Goal: Find specific page/section: Find specific page/section

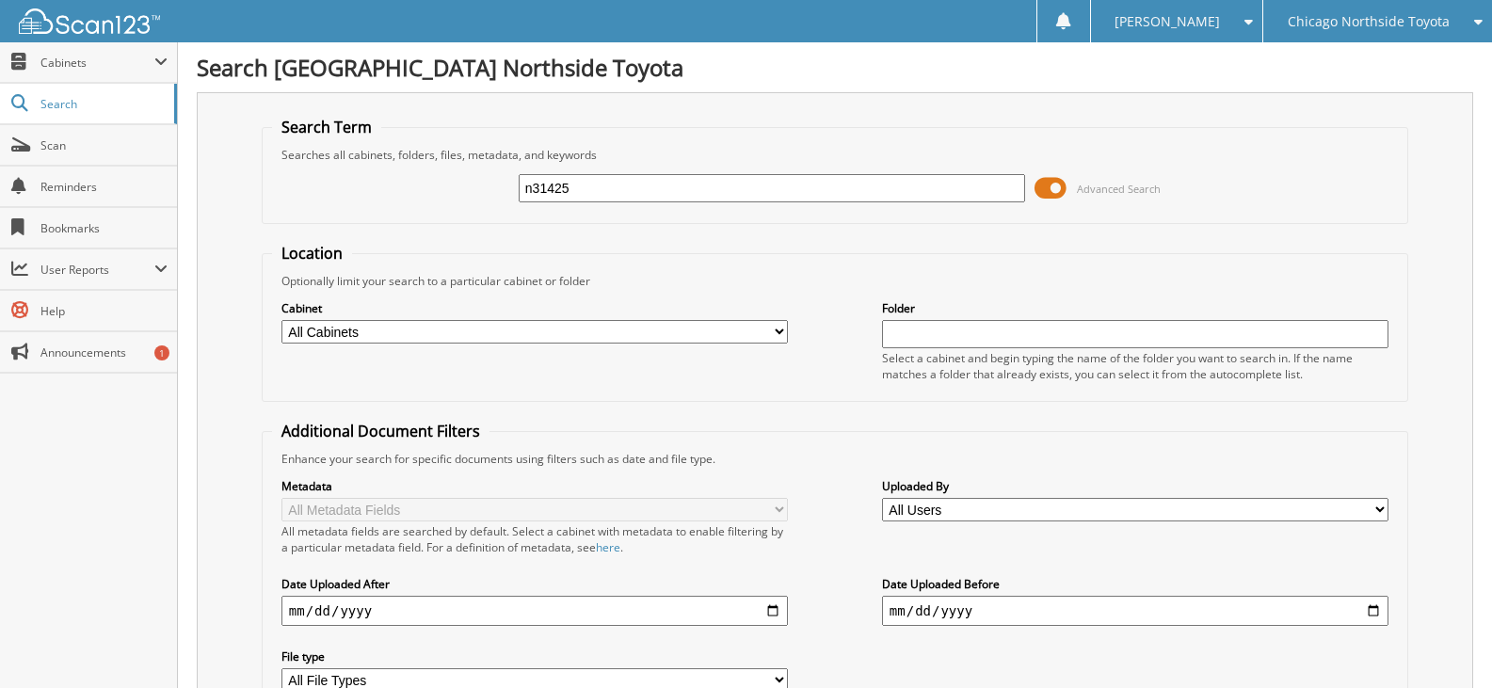
type input "n31425"
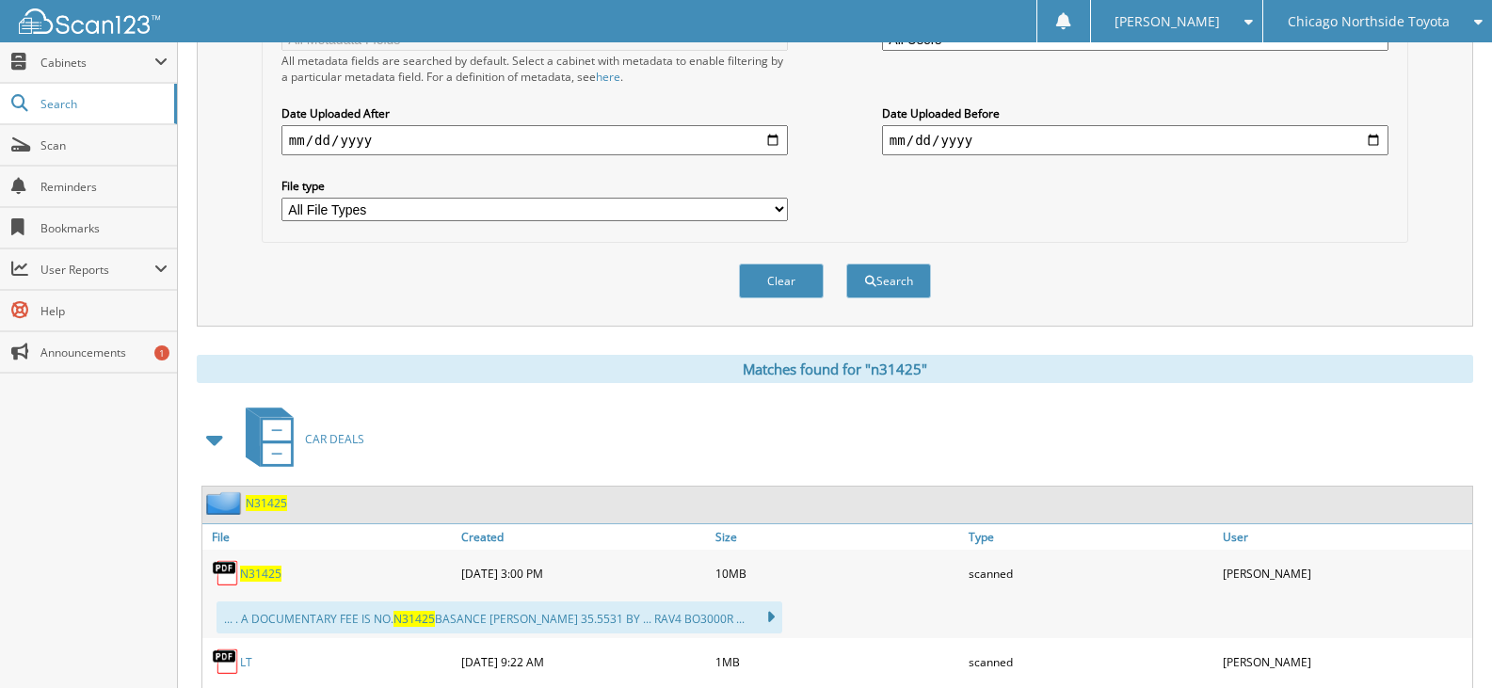
scroll to position [753, 0]
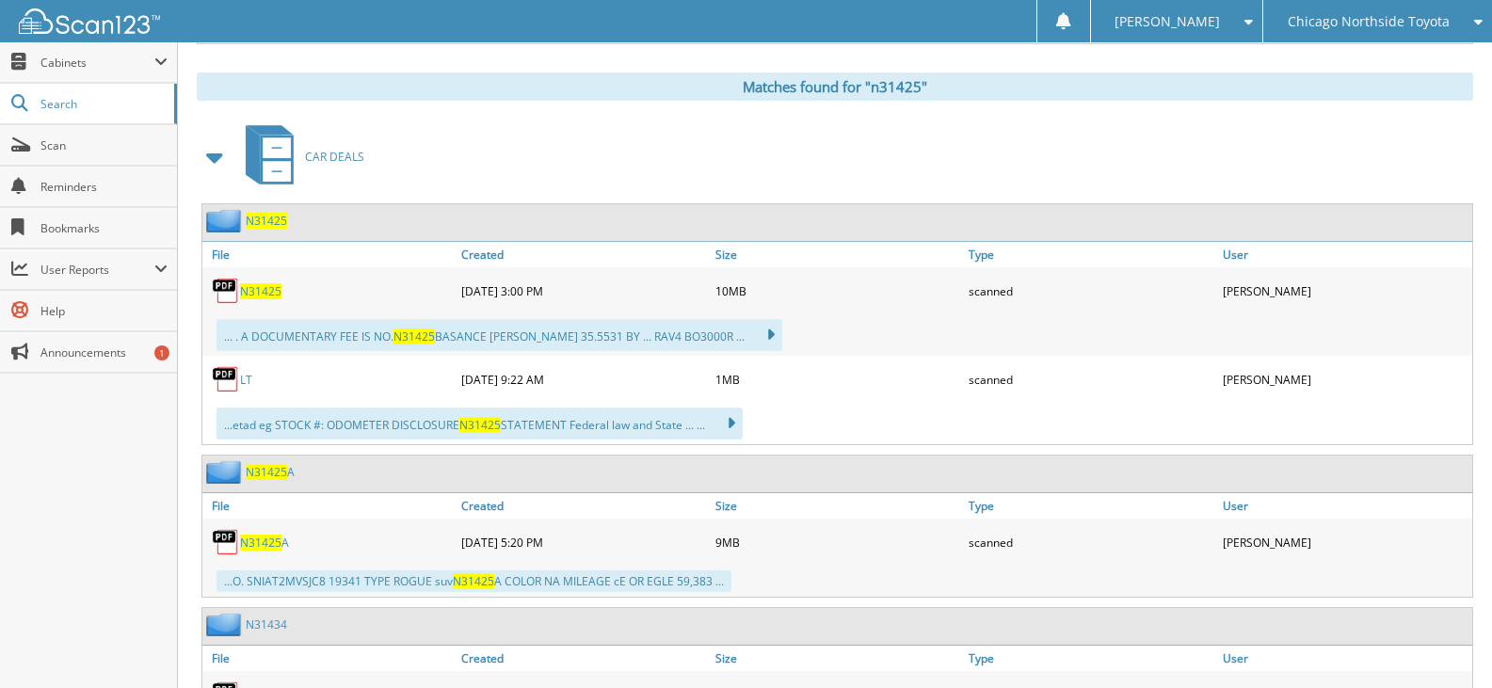
click at [240, 376] on link "LT" at bounding box center [246, 380] width 12 height 16
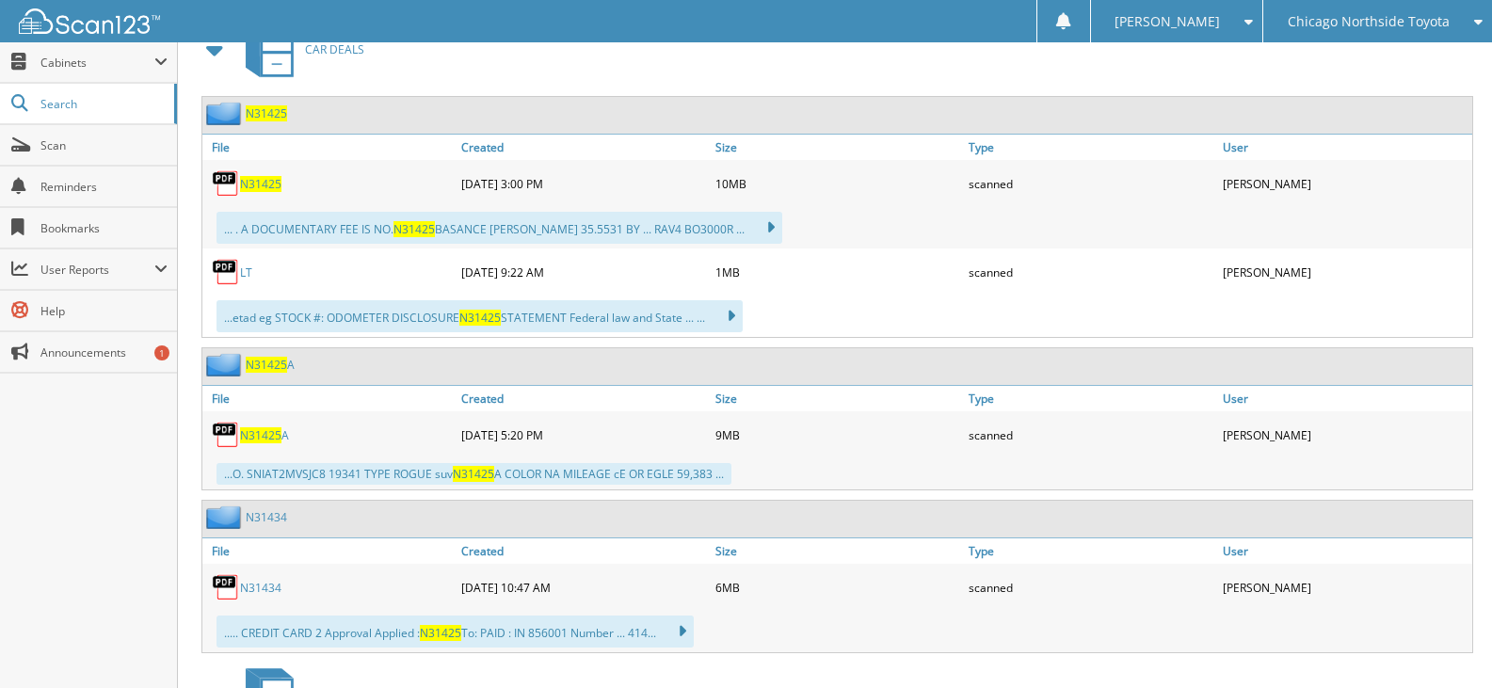
scroll to position [942, 0]
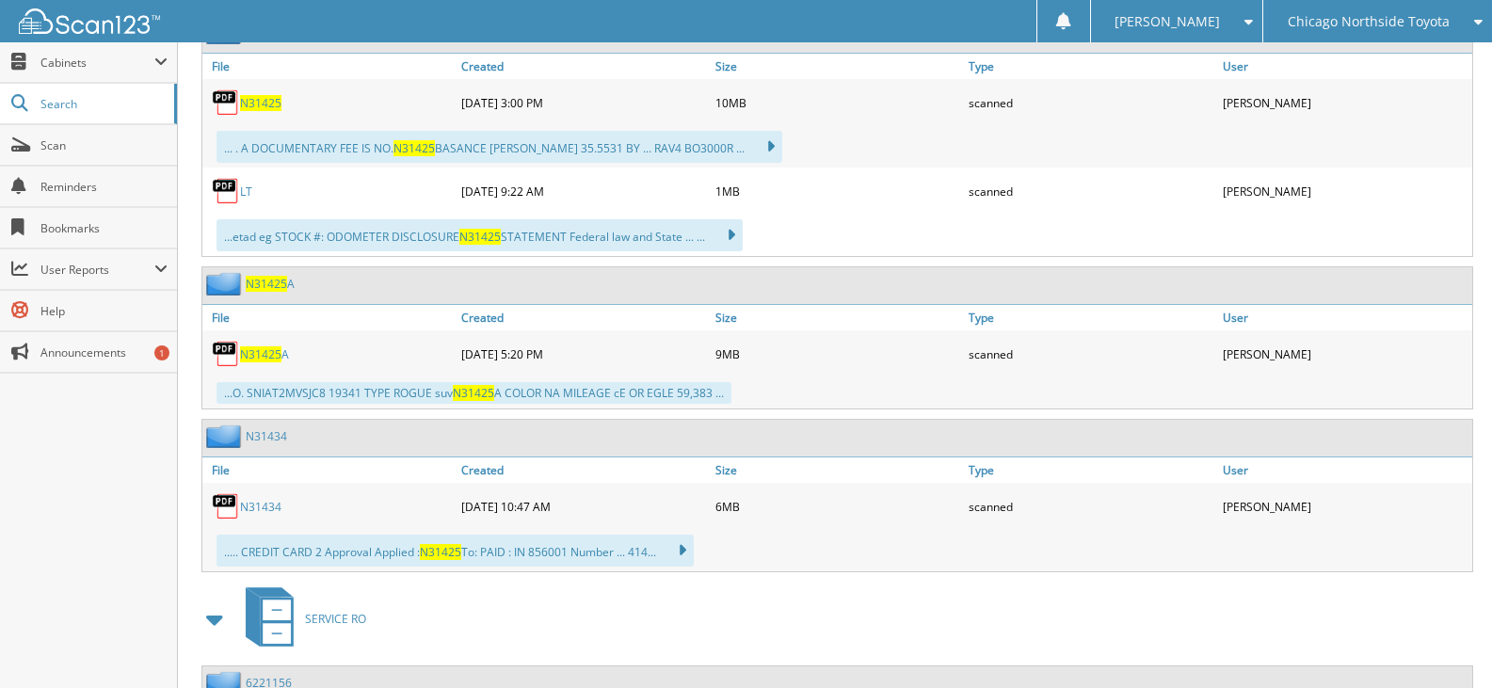
click at [386, 512] on div "N31434" at bounding box center [329, 507] width 254 height 38
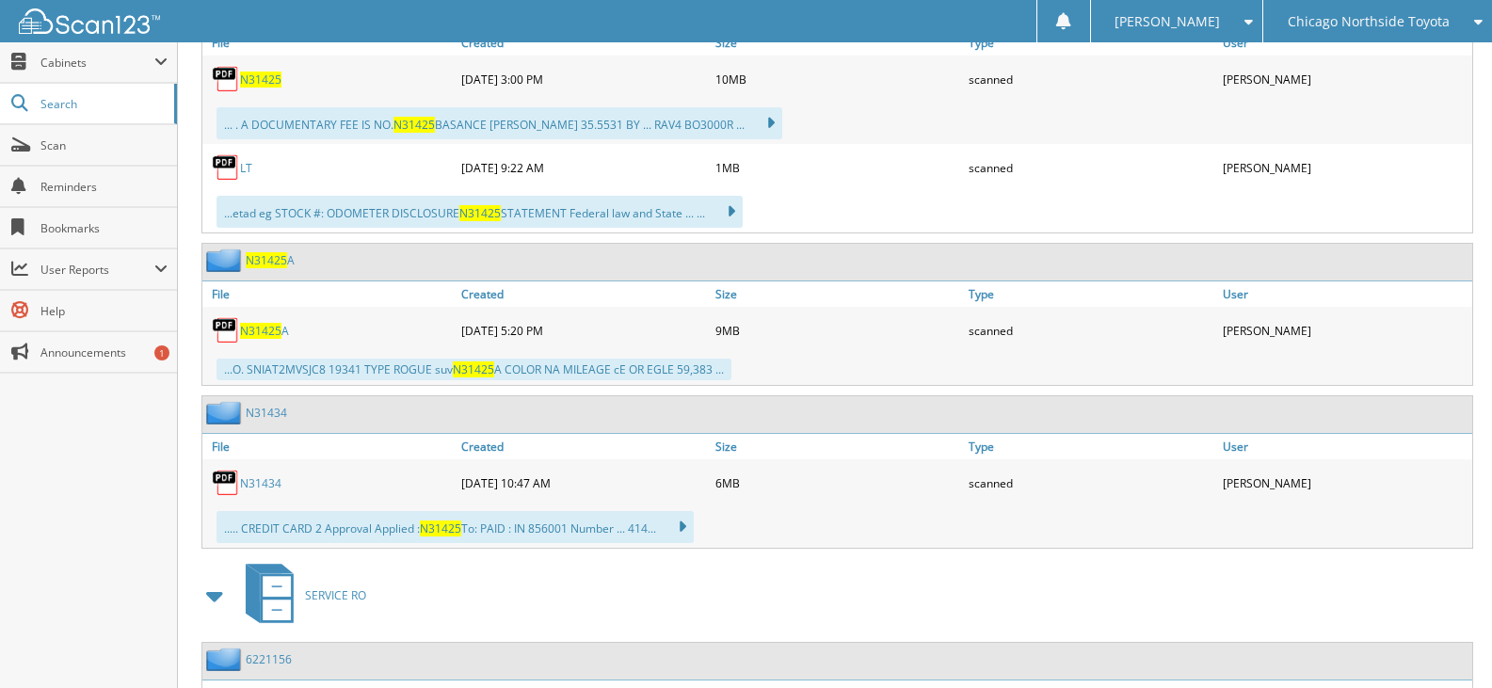
scroll to position [871, 0]
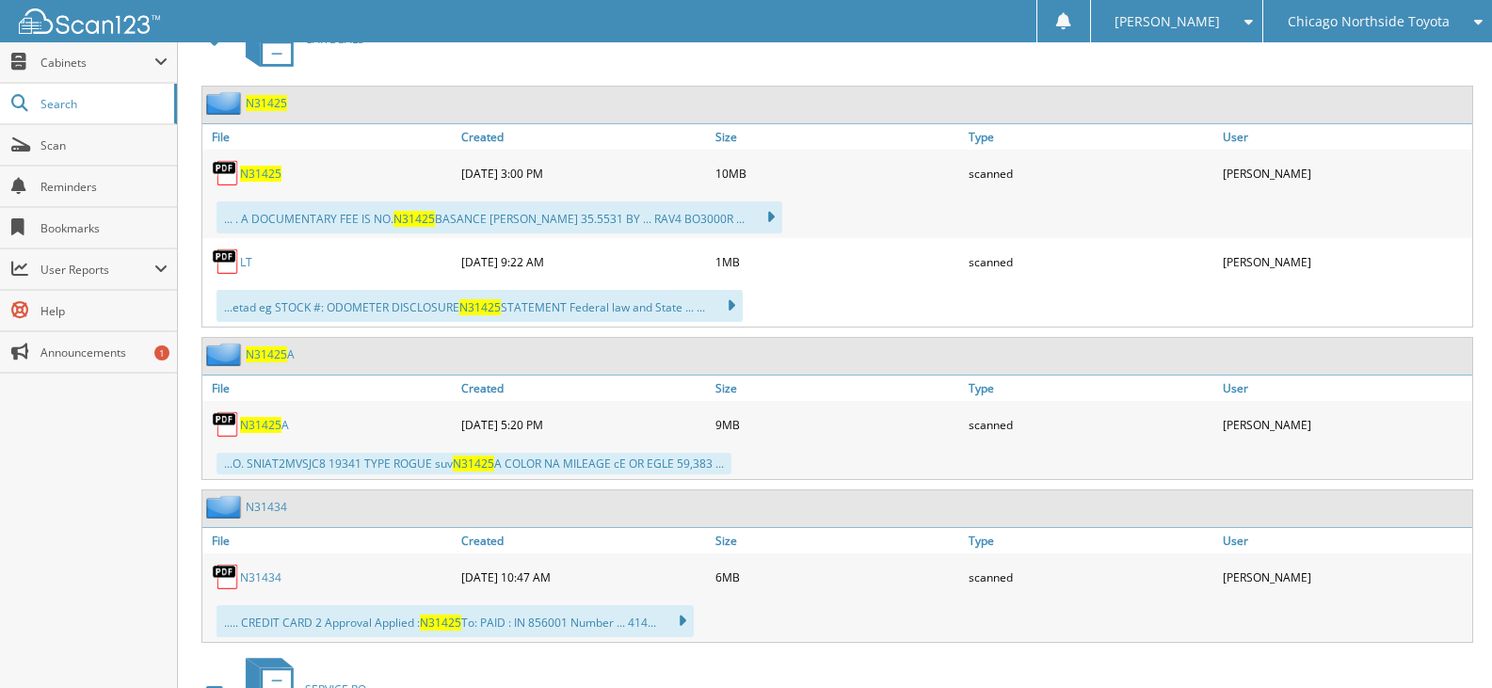
click at [265, 175] on span "N31425" at bounding box center [260, 174] width 41 height 16
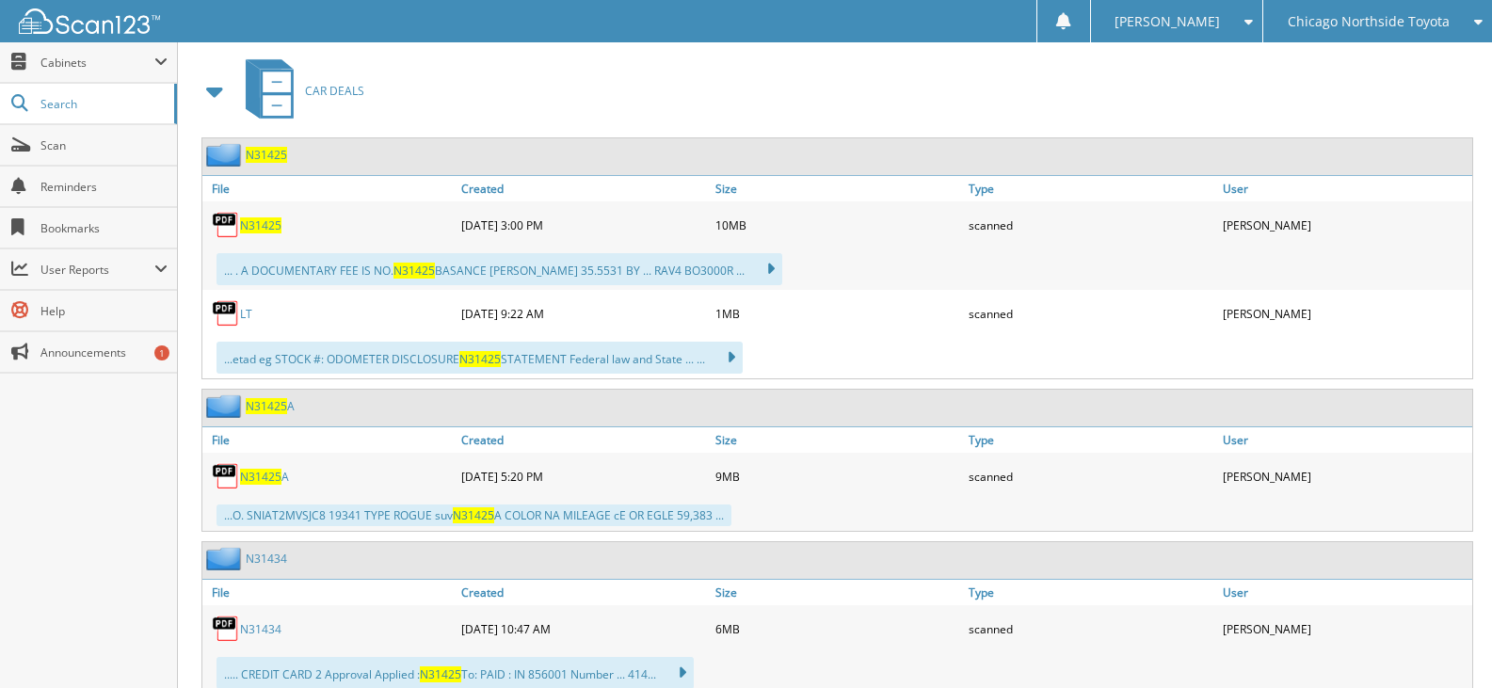
scroll to position [777, 0]
